Goal: Transaction & Acquisition: Purchase product/service

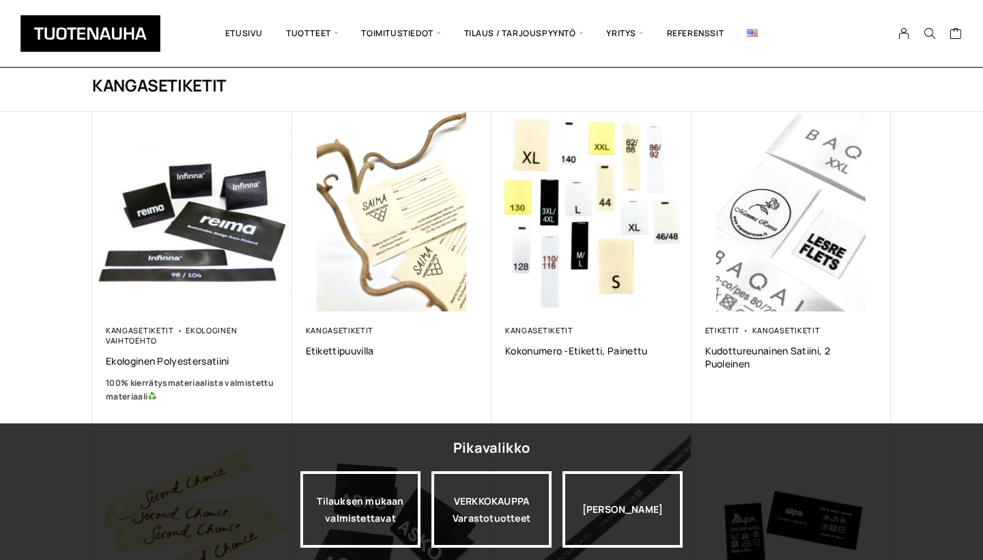
scroll to position [59, 0]
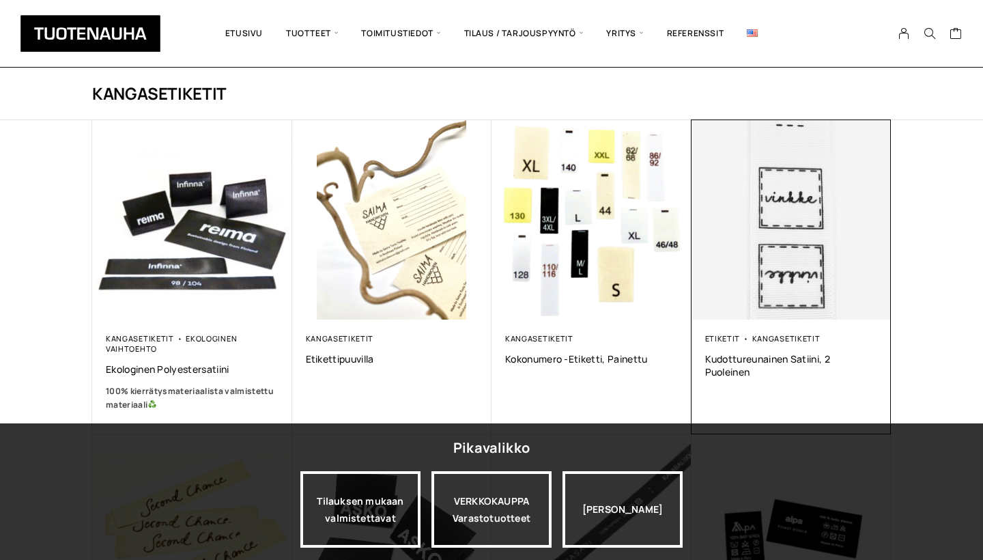
click at [791, 226] on img at bounding box center [791, 220] width 210 height 210
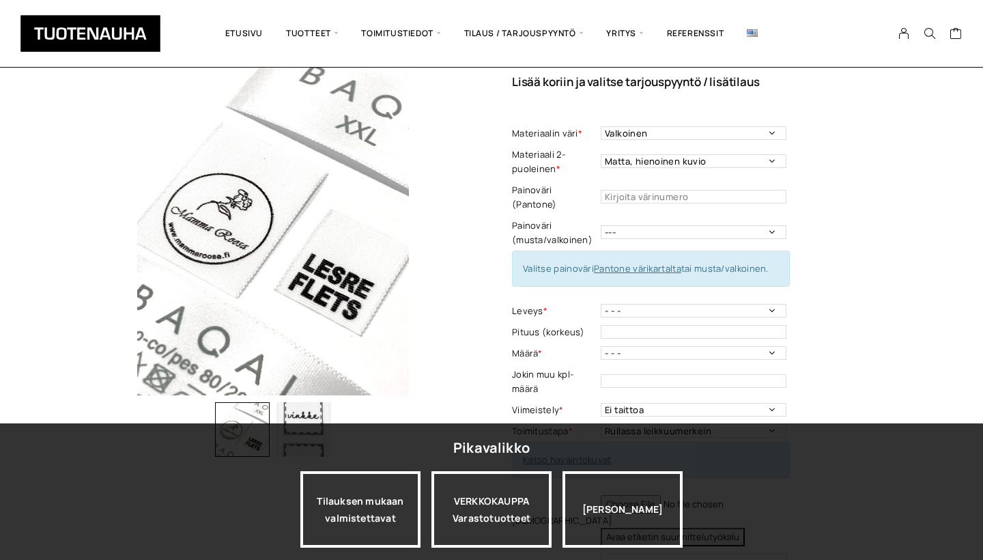
scroll to position [89, 0]
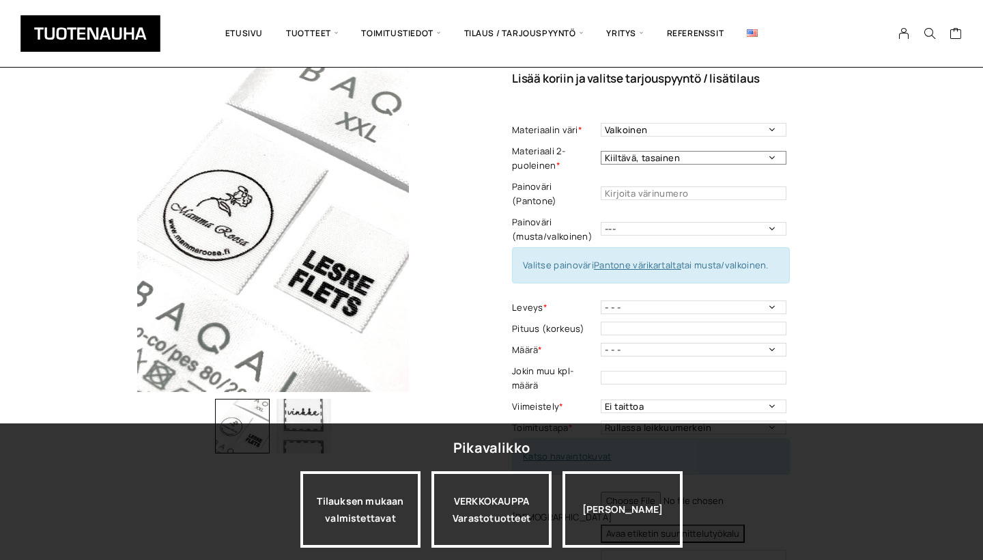
select select "Matta, hienoinen kuvio"
click at [700, 187] on input "text" at bounding box center [694, 193] width 186 height 14
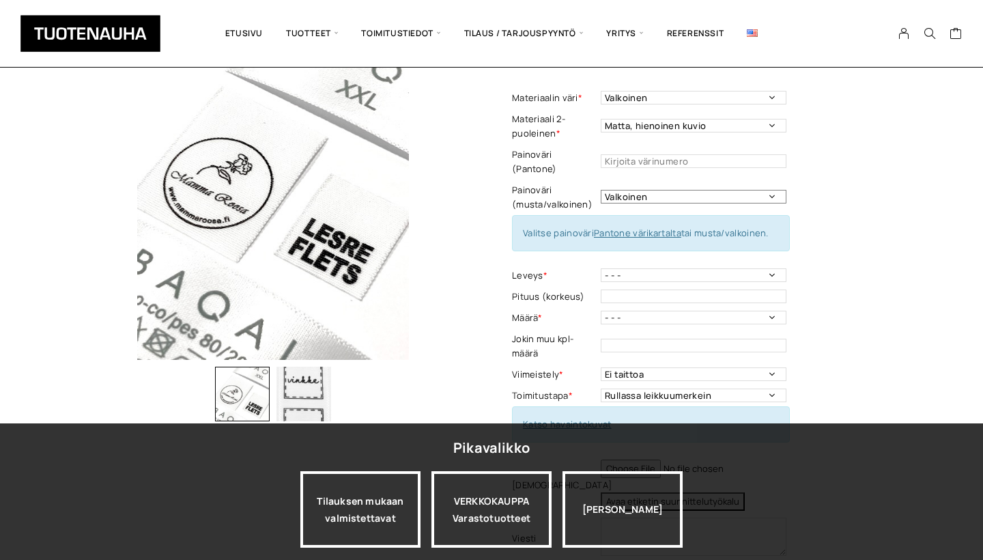
scroll to position [124, 0]
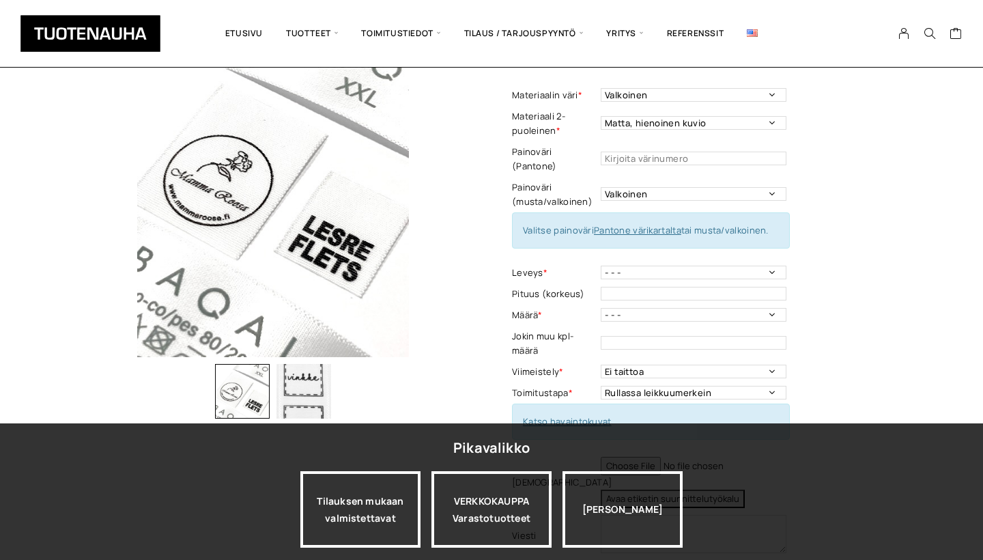
click at [629, 224] on link "Pantone värikartalta" at bounding box center [637, 230] width 87 height 12
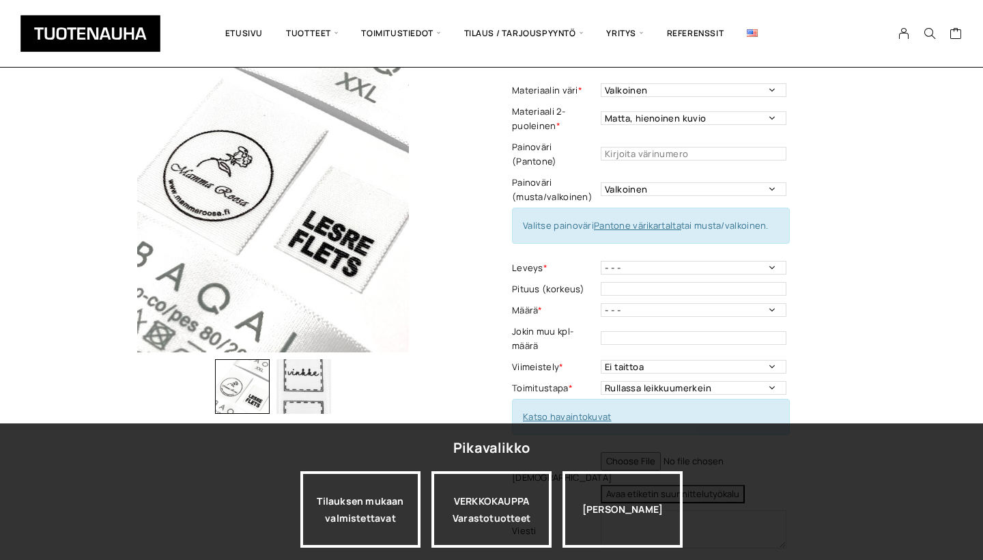
scroll to position [129, 0]
click at [628, 147] on input "text" at bounding box center [694, 154] width 186 height 14
select select "---"
click at [619, 152] on input "text" at bounding box center [694, 154] width 186 height 14
type input "1810"
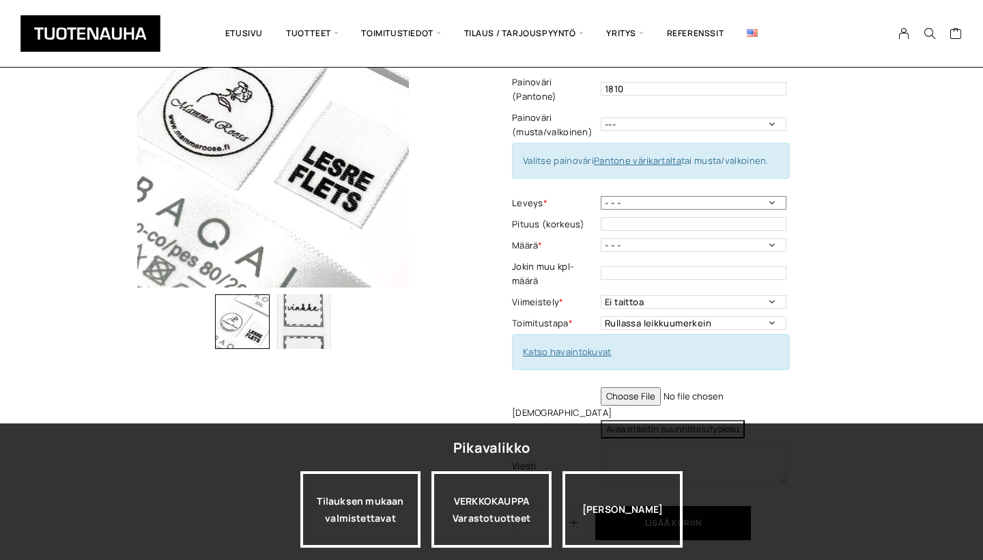
scroll to position [197, 0]
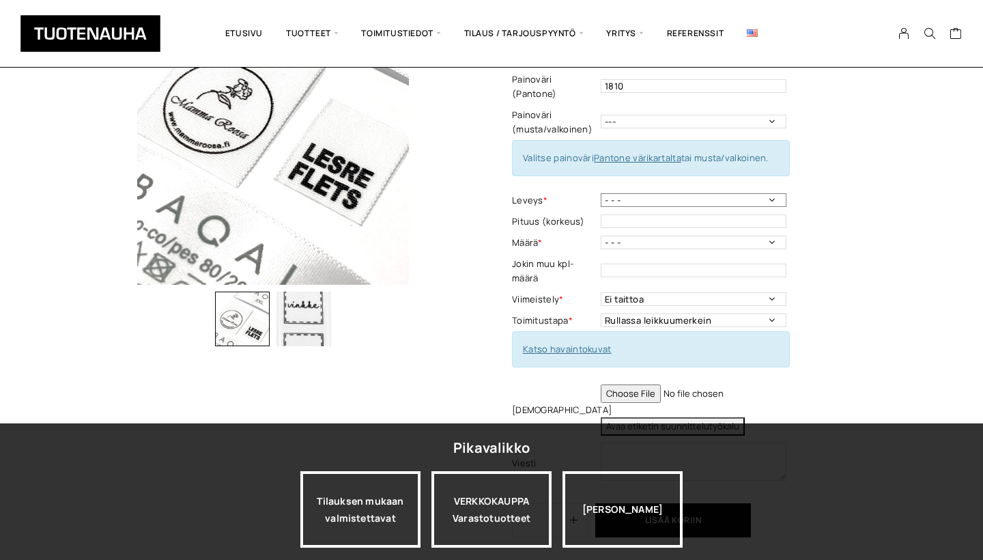
select select "30 mm"
click at [617, 214] on input "text" at bounding box center [694, 221] width 186 height 14
select select "250 kpl"
click at [619, 264] on input "text" at bounding box center [694, 271] width 186 height 14
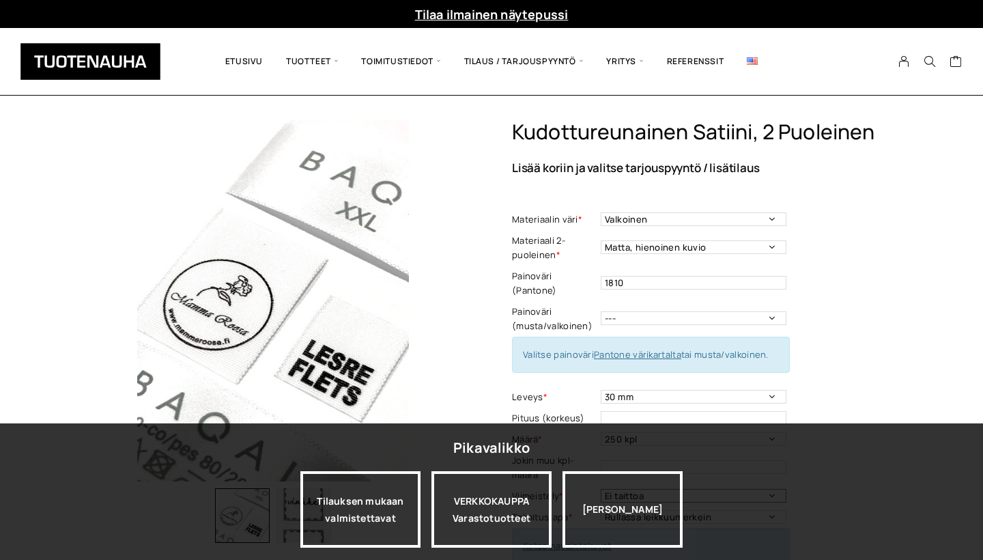
scroll to position [0, 0]
